Goal: Book appointment/travel/reservation

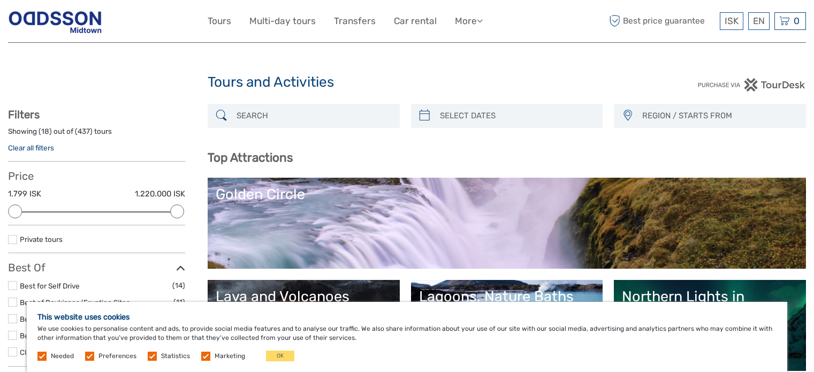
select select
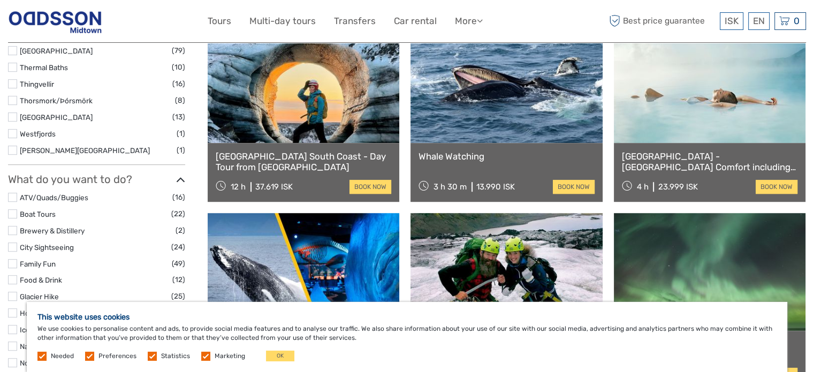
scroll to position [642, 0]
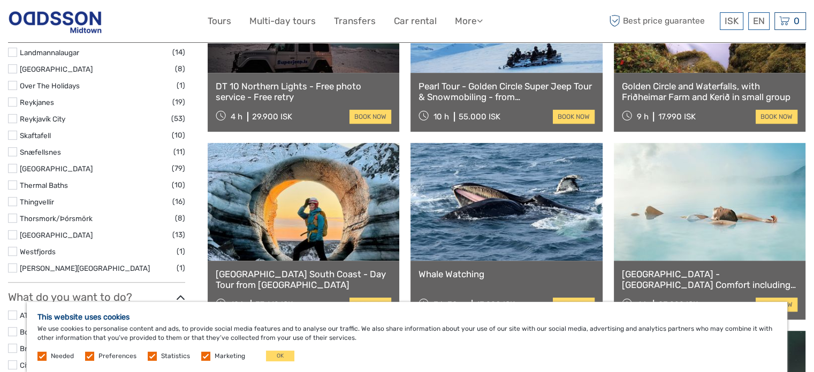
click at [687, 245] on link at bounding box center [710, 202] width 192 height 118
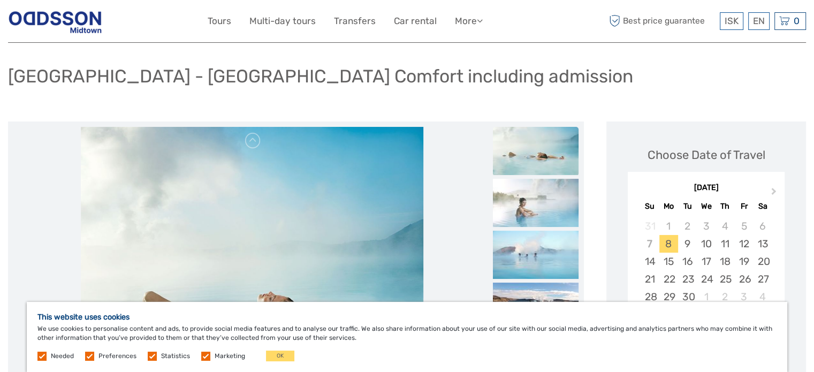
scroll to position [161, 0]
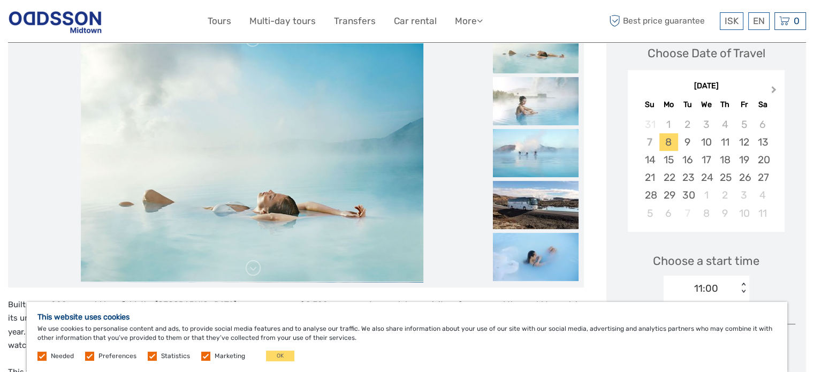
click at [774, 98] on button "Next Month" at bounding box center [774, 91] width 17 height 17
click at [774, 91] on button "Next Month" at bounding box center [774, 91] width 17 height 17
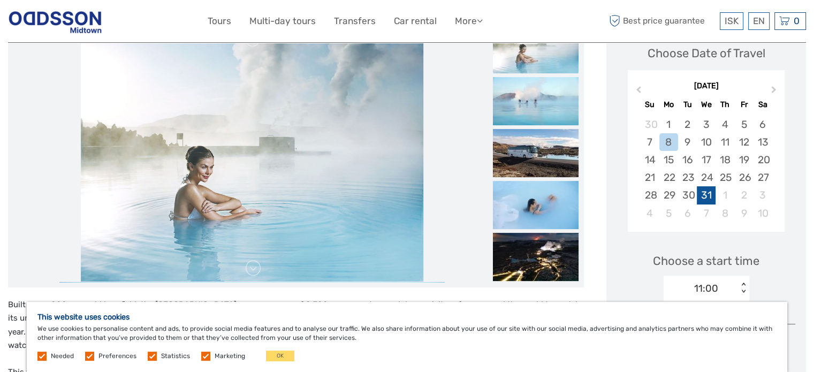
click at [706, 199] on div "31" at bounding box center [706, 195] width 19 height 18
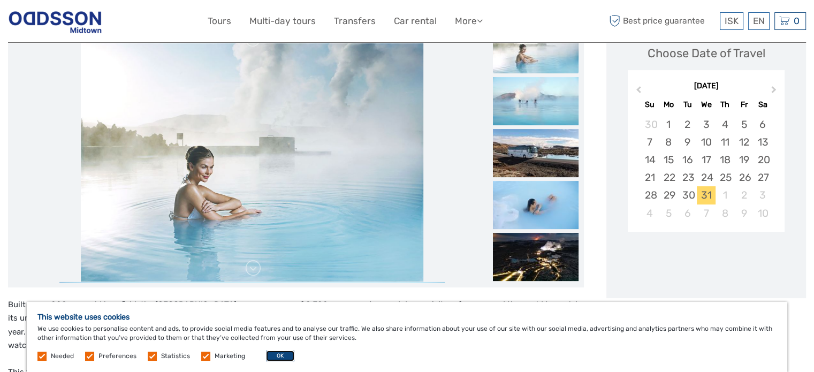
click at [283, 355] on button "OK" at bounding box center [280, 355] width 28 height 11
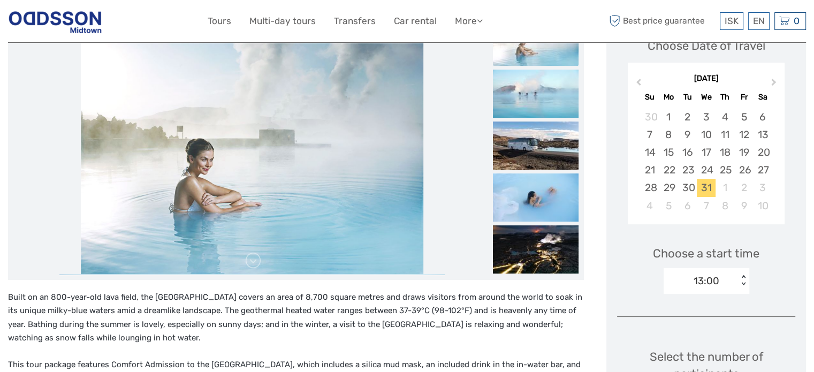
click at [742, 291] on div "13:00 < >" at bounding box center [706, 281] width 86 height 26
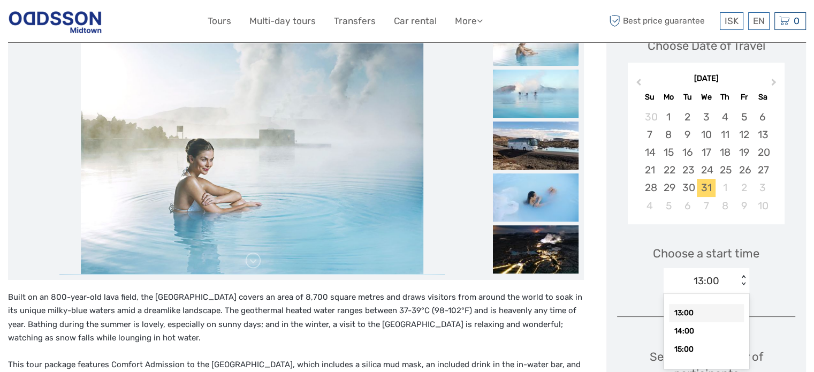
scroll to position [169, 0]
click at [719, 310] on div "13:00" at bounding box center [706, 312] width 75 height 18
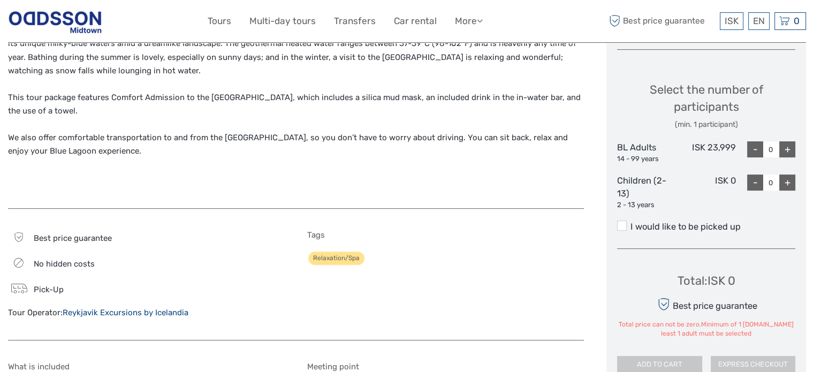
scroll to position [436, 0]
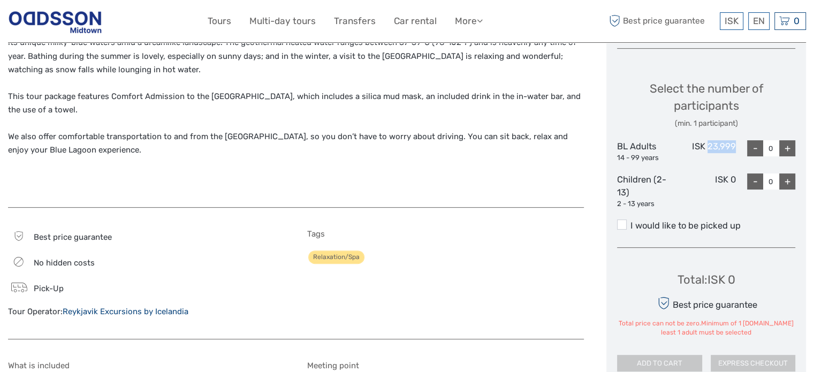
drag, startPoint x: 736, startPoint y: 144, endPoint x: 708, endPoint y: 149, distance: 28.3
click at [708, 149] on div "BL Adults 14 - 99 years ISK 23,999 - 0 +" at bounding box center [706, 151] width 178 height 22
copy div "23,999"
